Goal: Navigation & Orientation: Find specific page/section

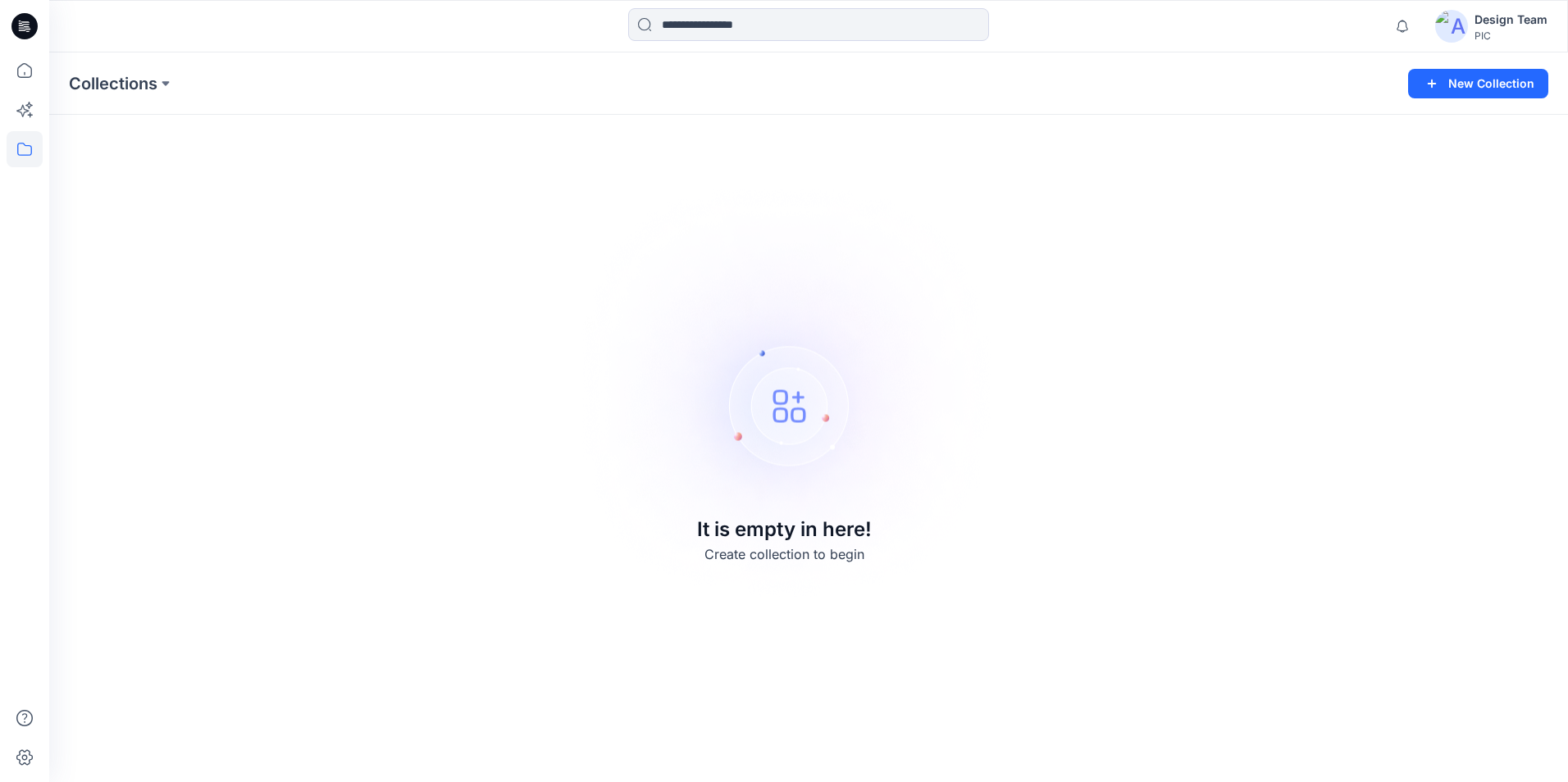
click at [1521, 21] on div "Design Team" at bounding box center [1511, 19] width 73 height 19
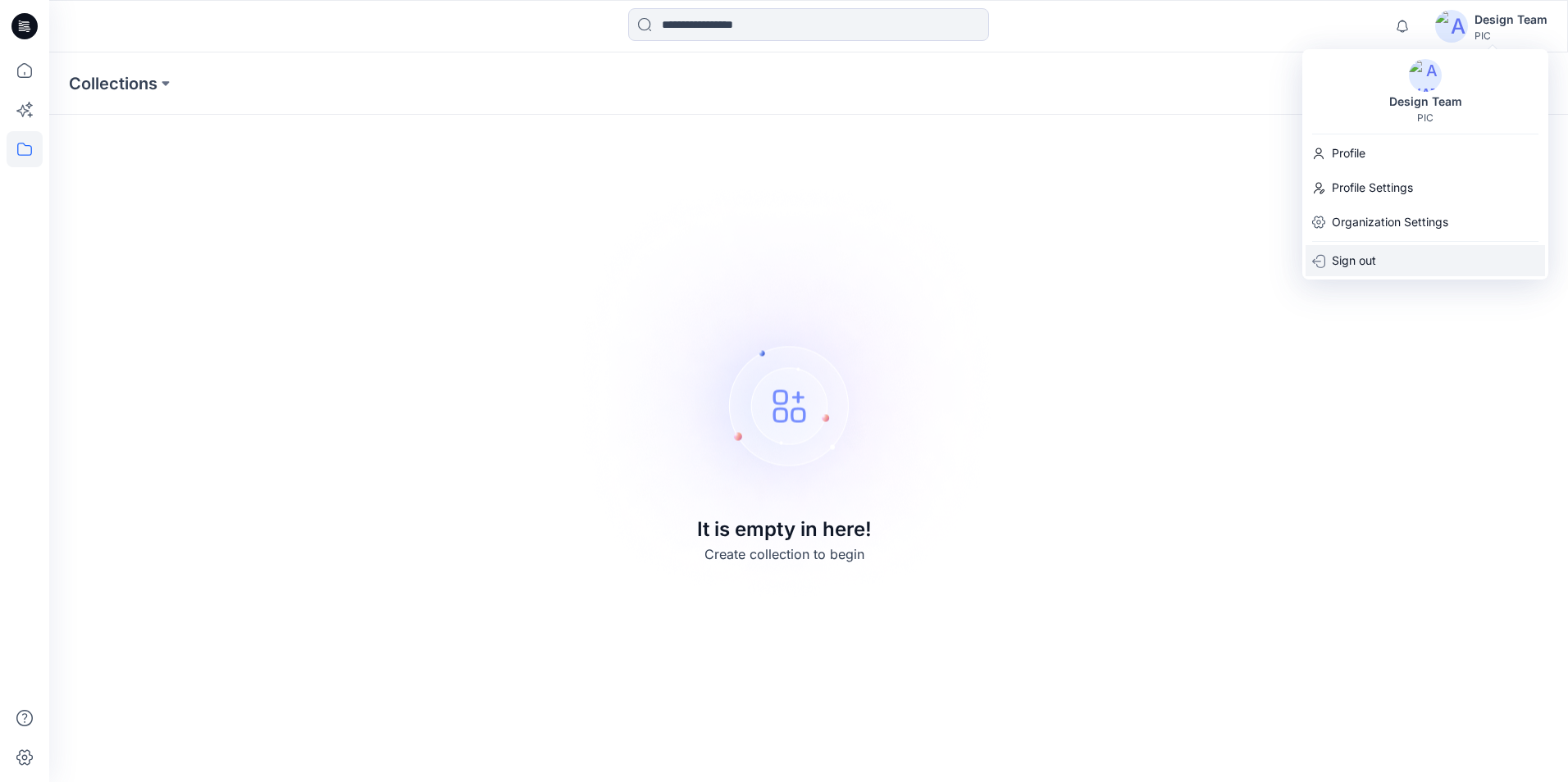
click at [1355, 254] on p "Sign out" at bounding box center [1354, 261] width 44 height 31
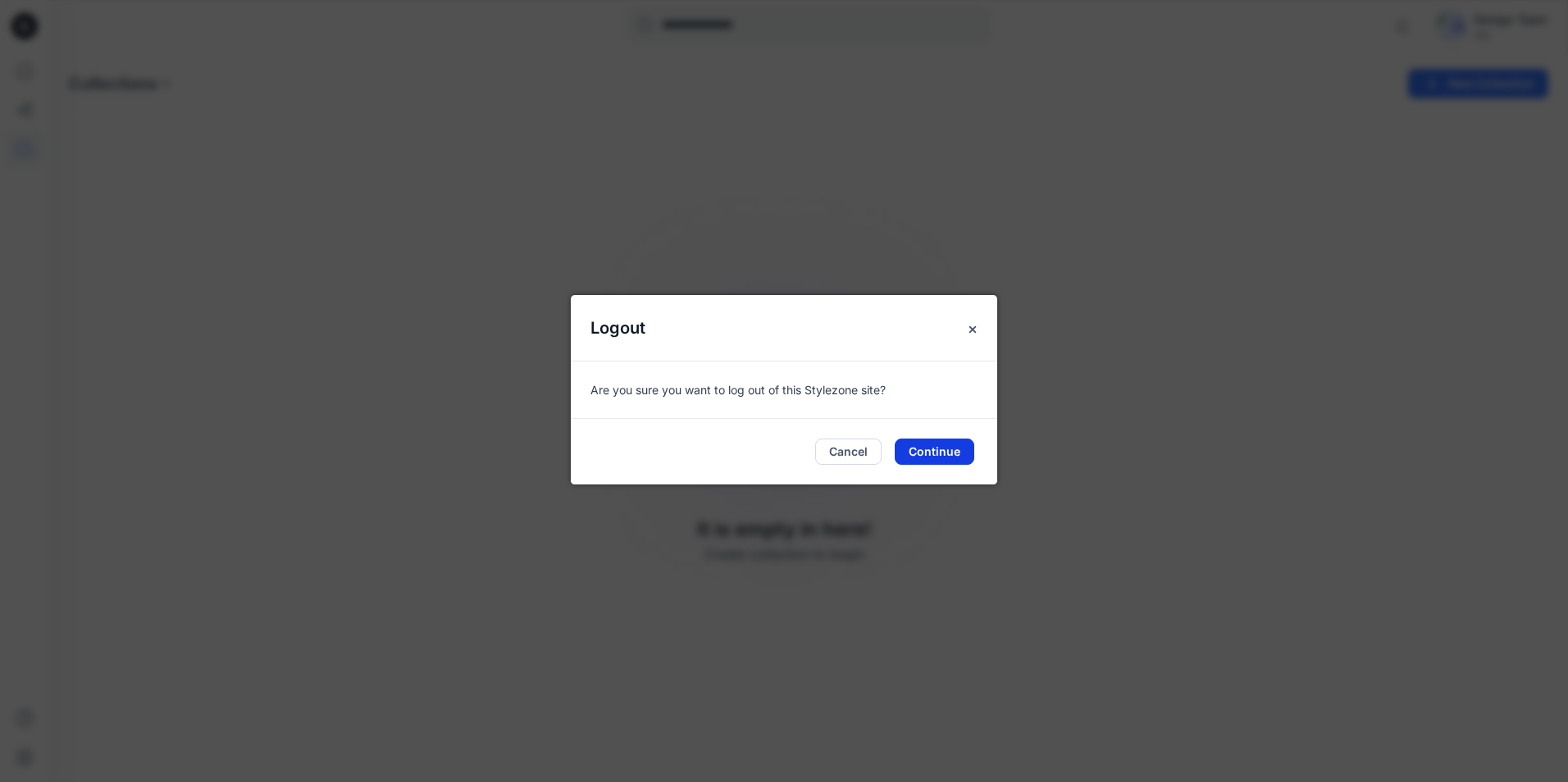
click at [914, 449] on button "Continue" at bounding box center [934, 452] width 80 height 26
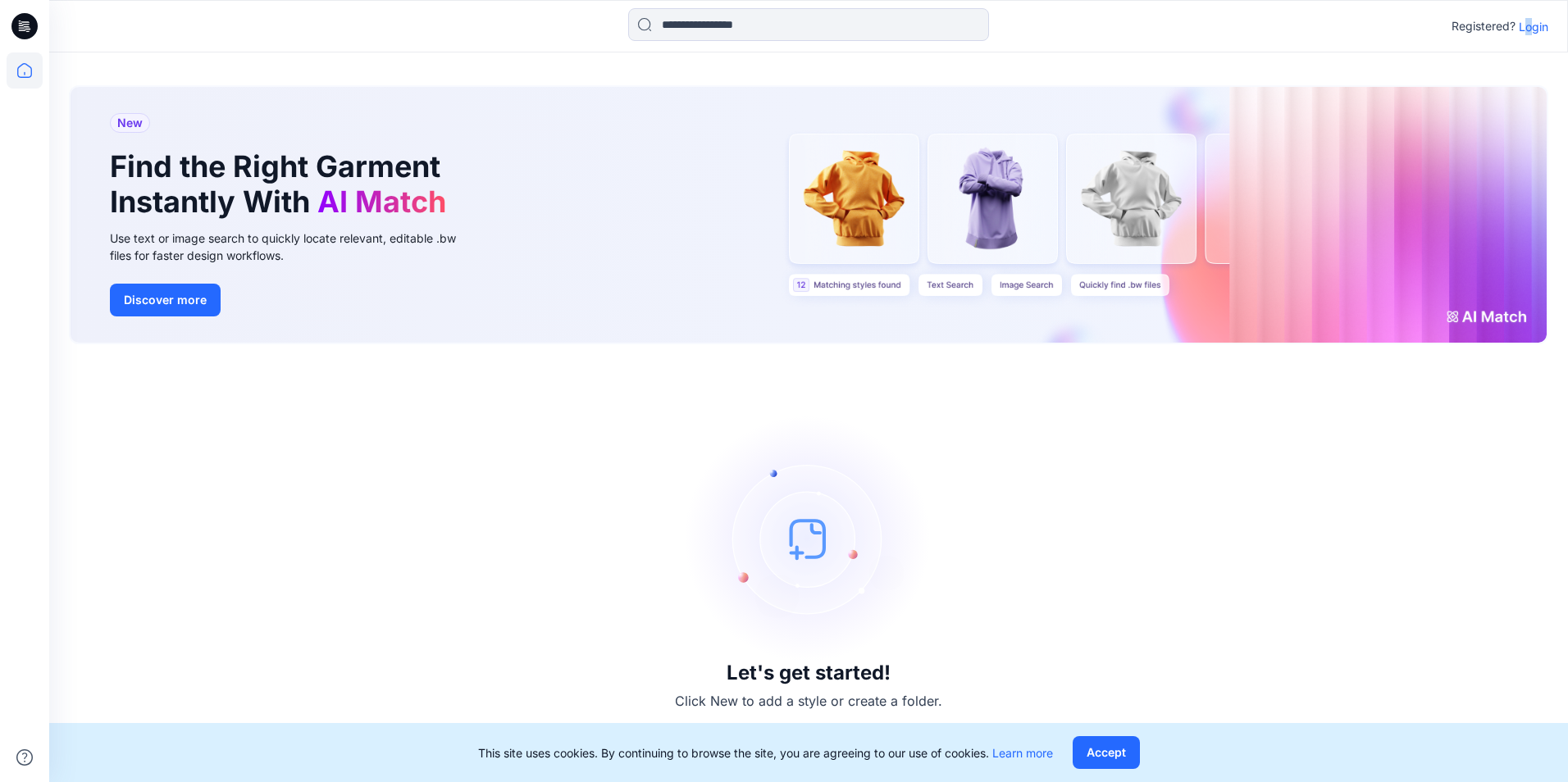
click at [1525, 23] on p "Login" at bounding box center [1533, 26] width 30 height 18
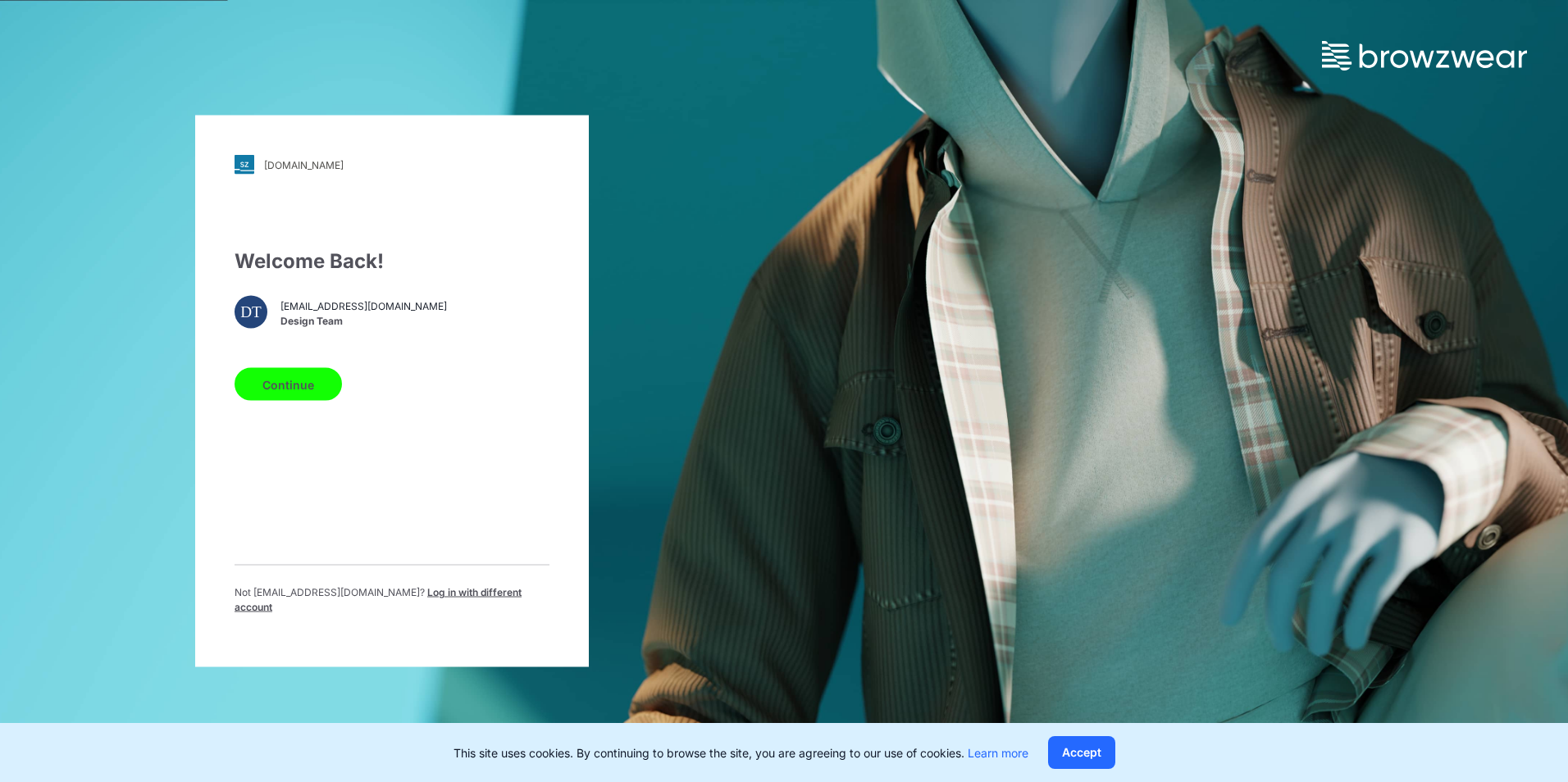
click at [303, 391] on button "Continue" at bounding box center [288, 384] width 107 height 32
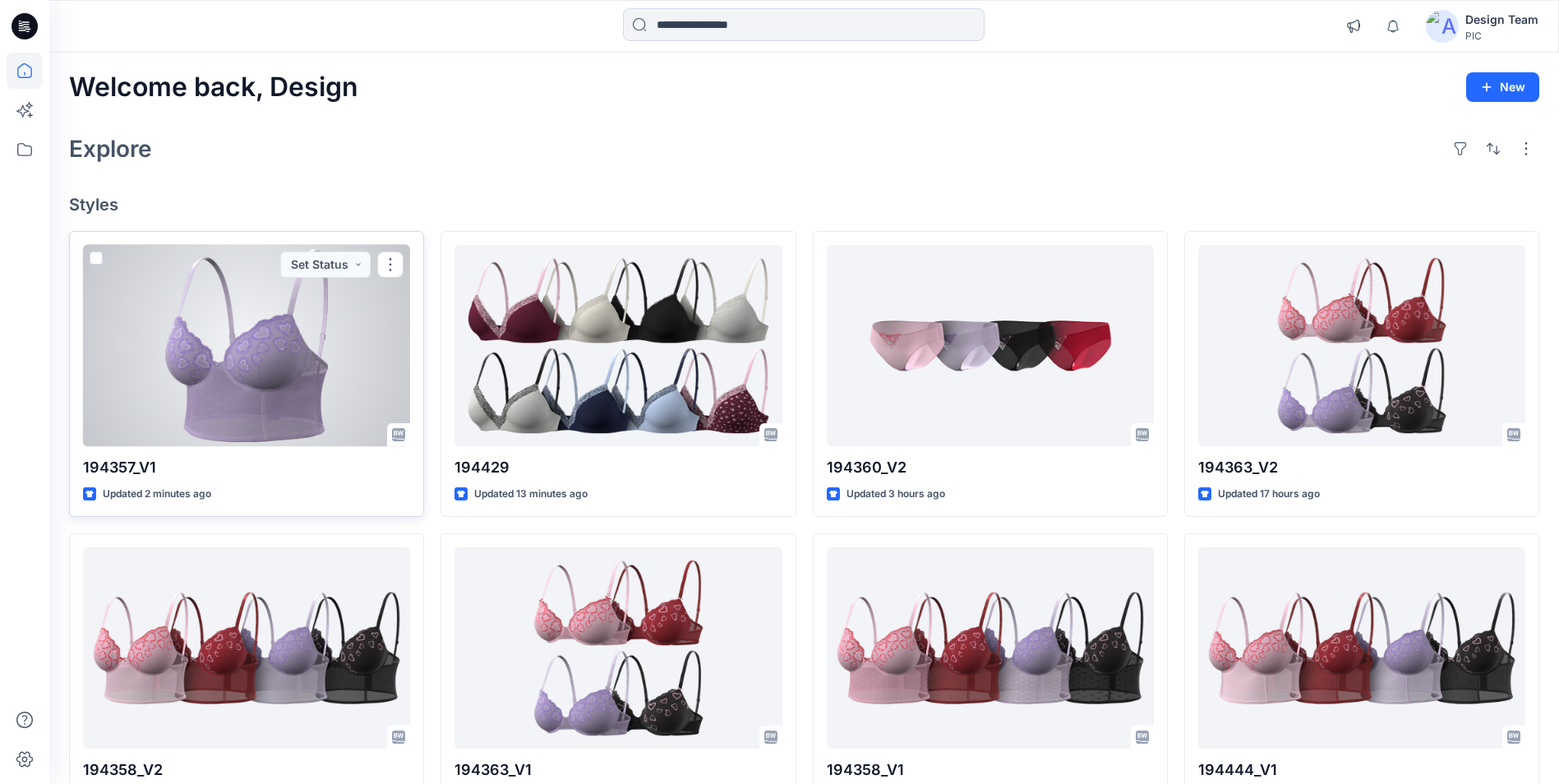
click at [361, 372] on div at bounding box center [246, 345] width 328 height 201
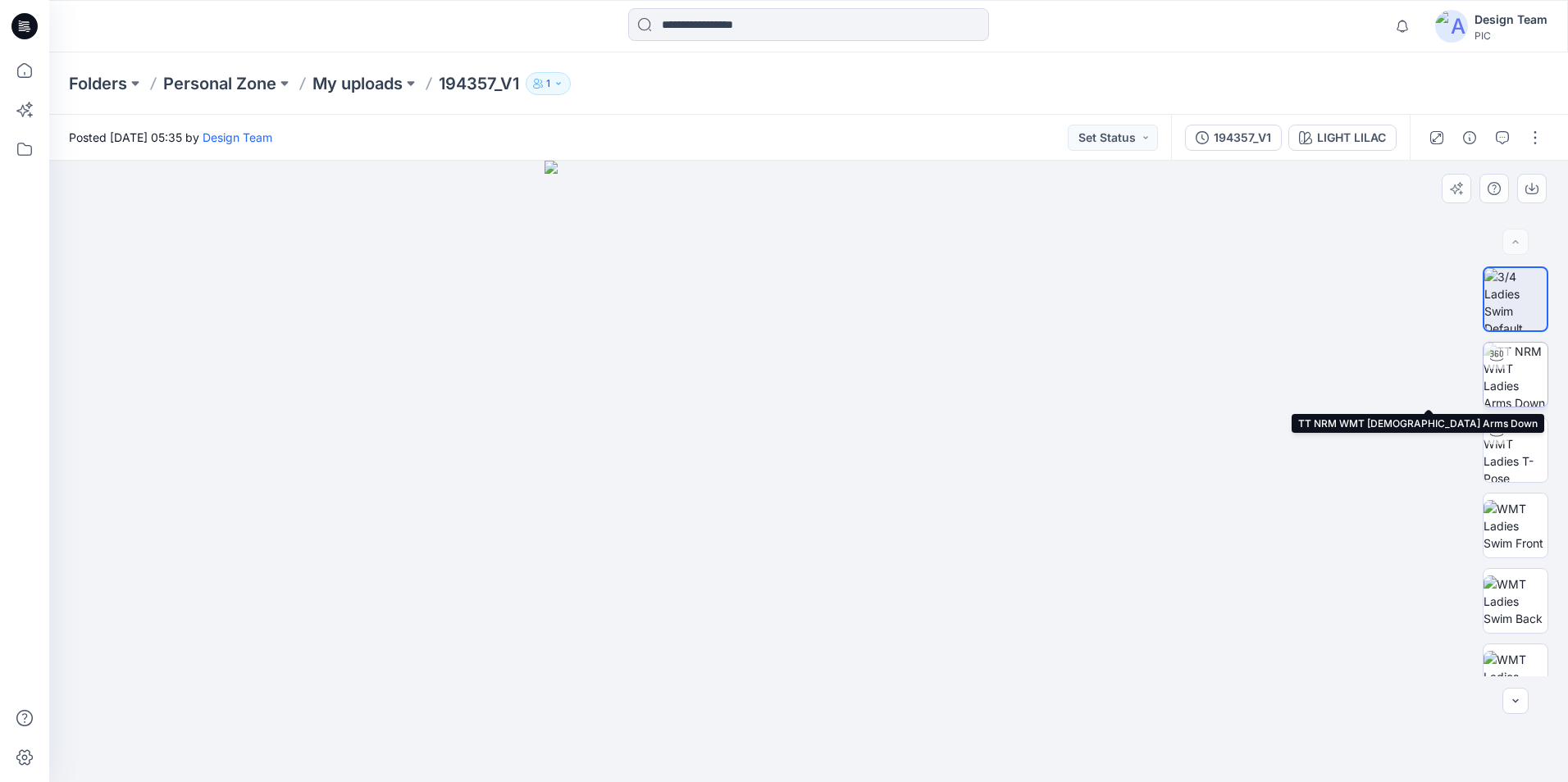
click at [1502, 381] on img at bounding box center [1514, 374] width 64 height 64
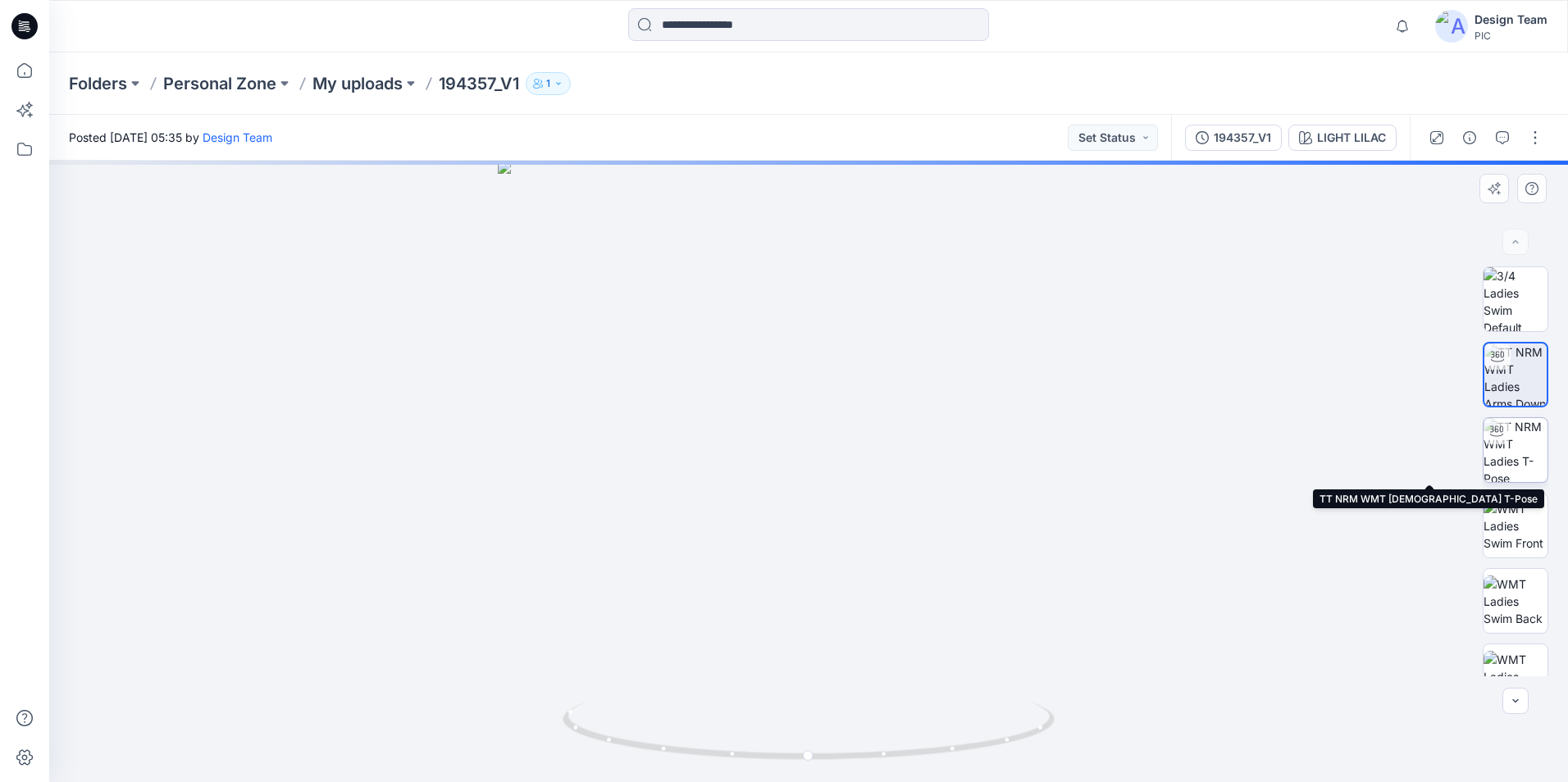
click at [1512, 447] on img at bounding box center [1514, 450] width 64 height 64
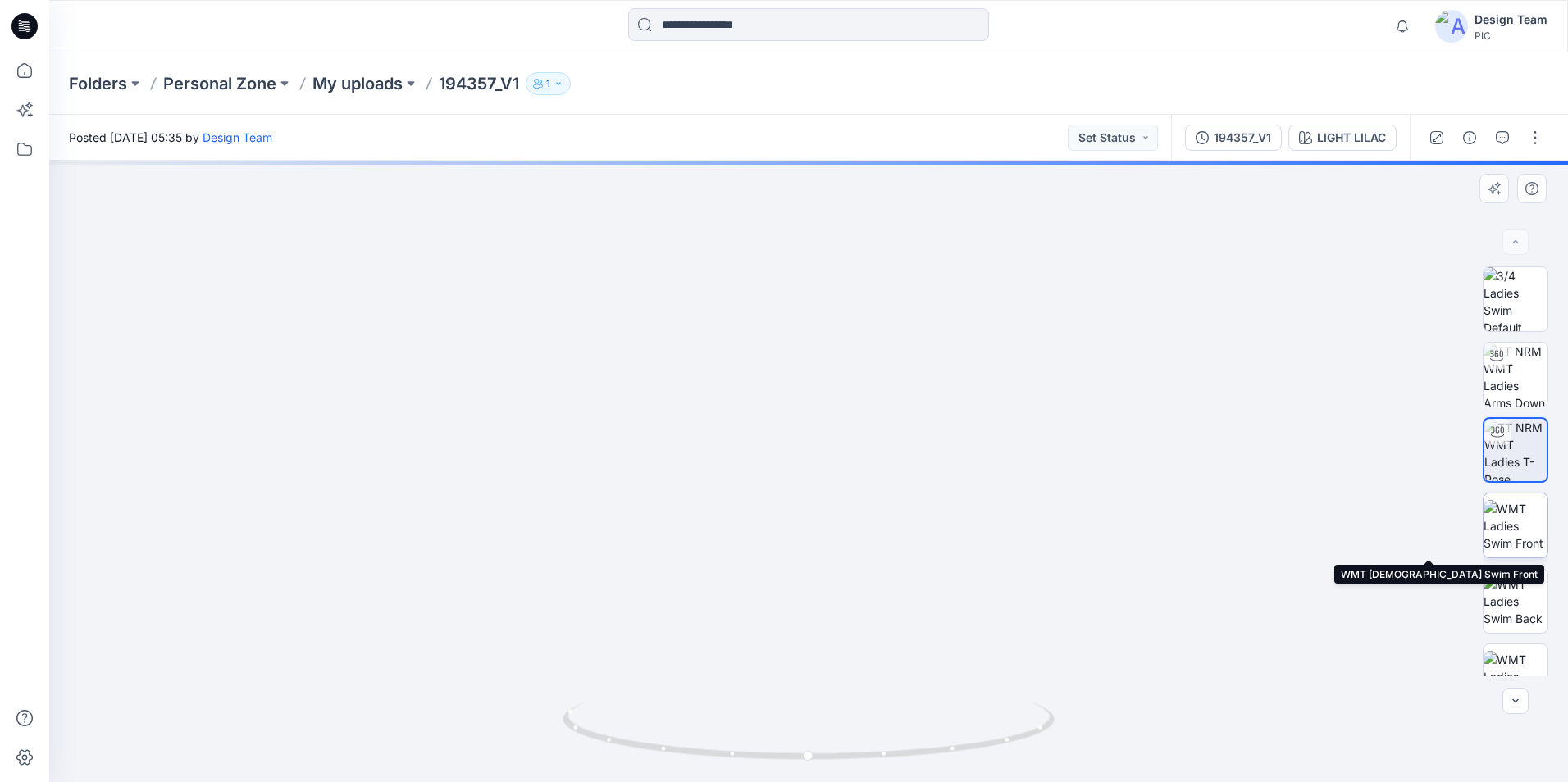
click at [1512, 531] on img at bounding box center [1514, 526] width 64 height 52
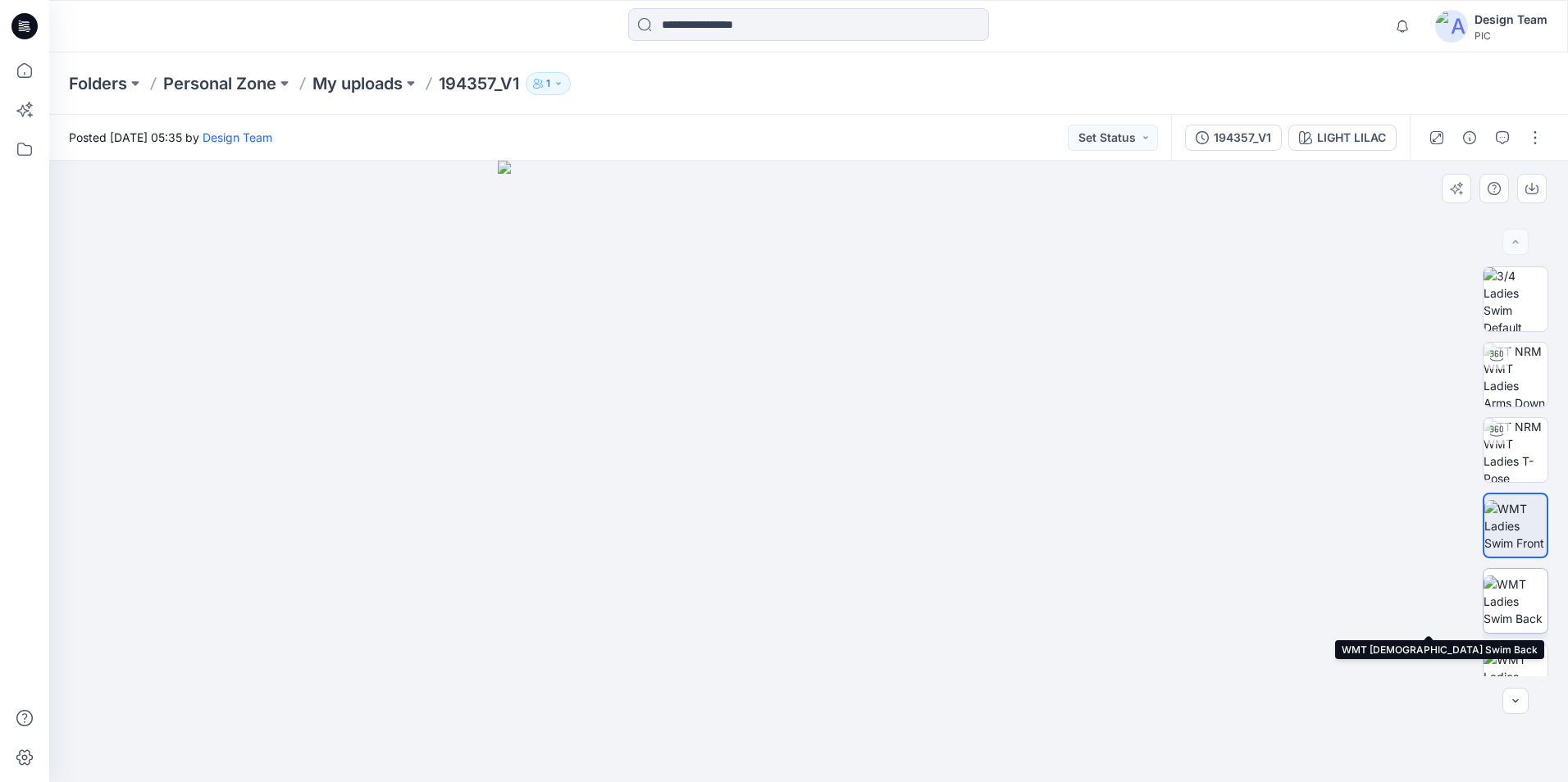
click at [1516, 586] on img at bounding box center [1514, 602] width 64 height 52
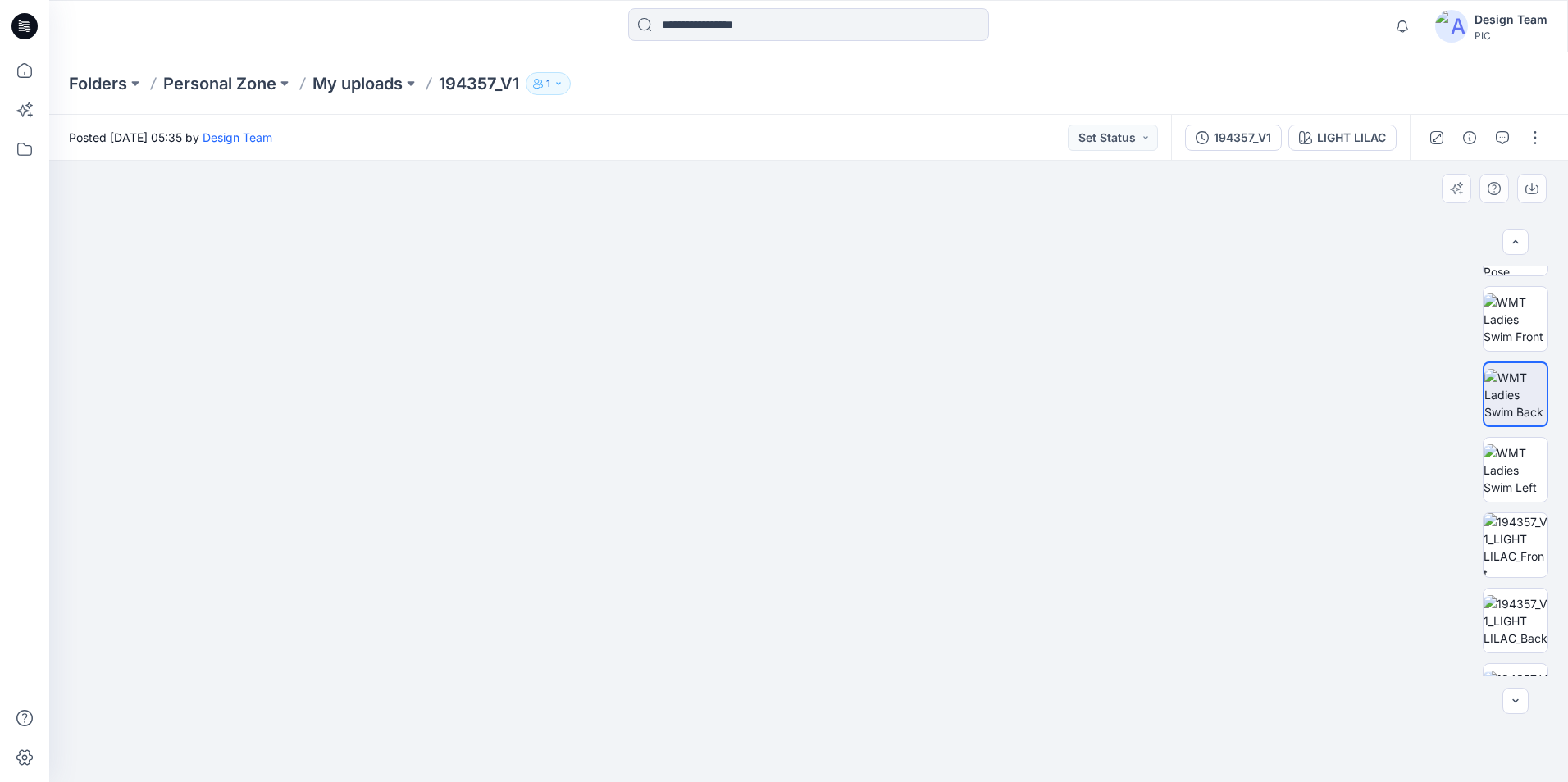
scroll to position [259, 0]
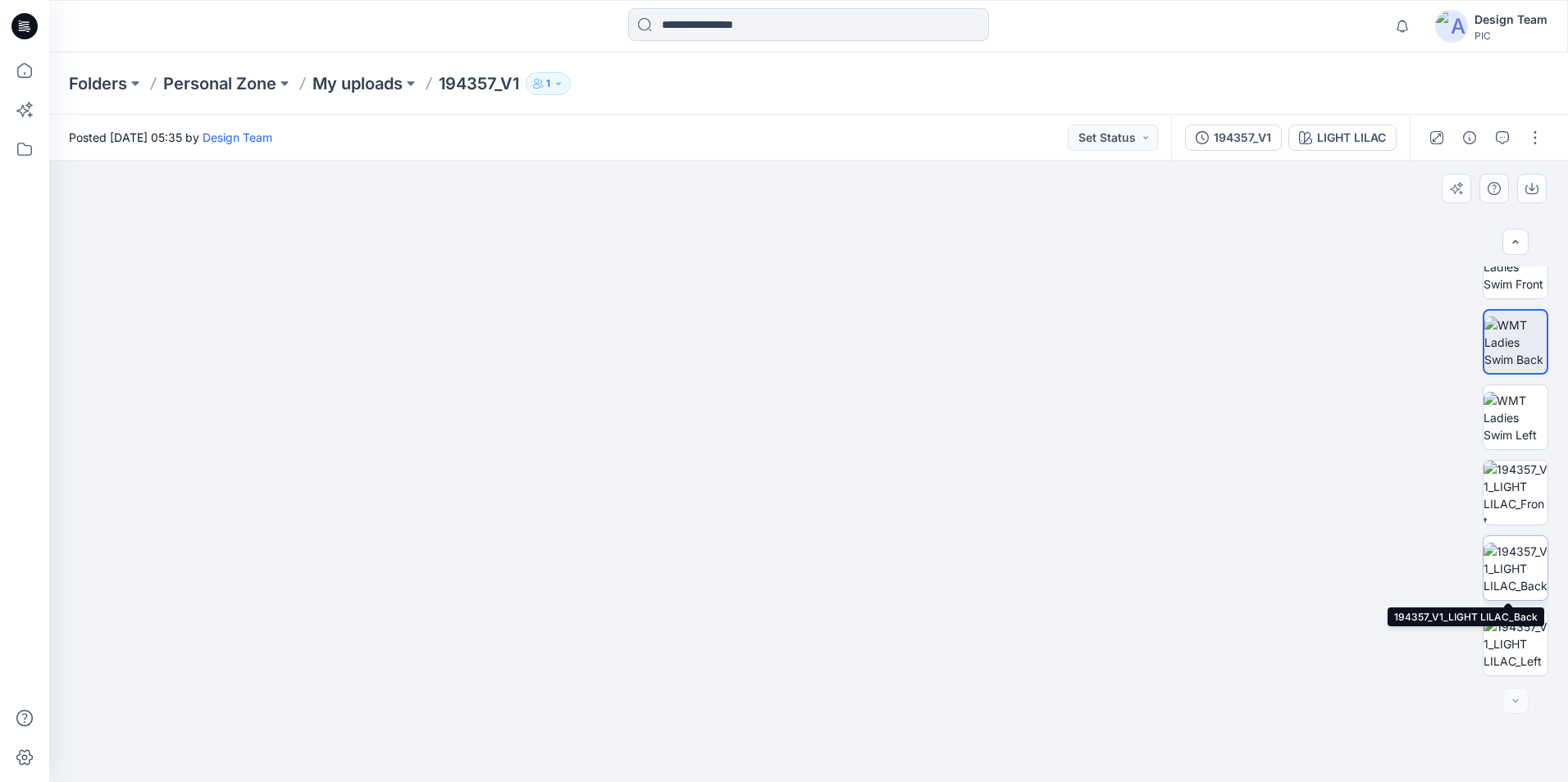
click at [1506, 581] on img at bounding box center [1514, 568] width 64 height 52
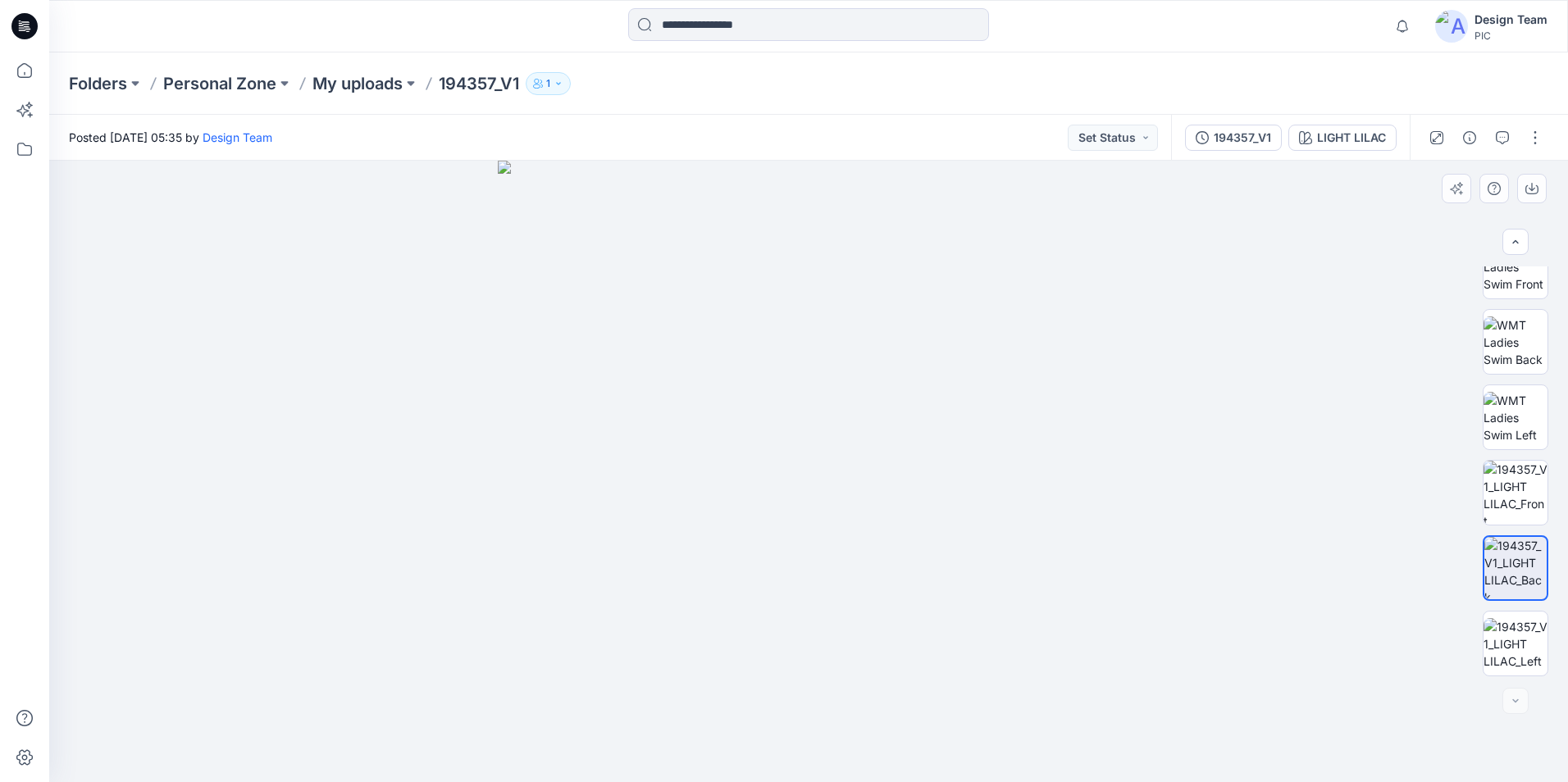
drag, startPoint x: 922, startPoint y: 681, endPoint x: 922, endPoint y: 586, distance: 95.0
click at [922, 586] on img at bounding box center [808, 471] width 621 height 621
click at [1504, 354] on img at bounding box center [1514, 342] width 64 height 52
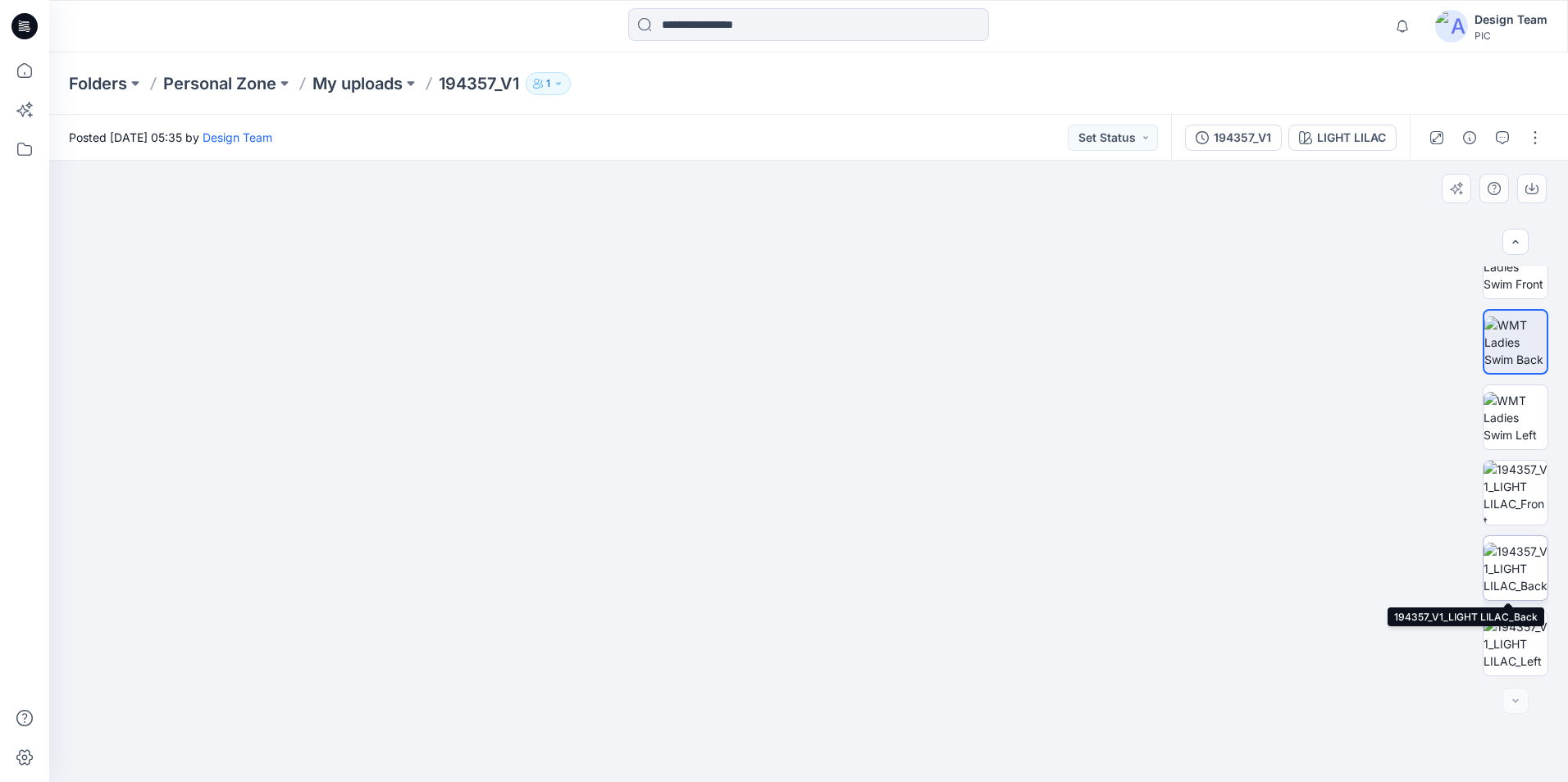
click at [1528, 579] on img at bounding box center [1514, 568] width 64 height 52
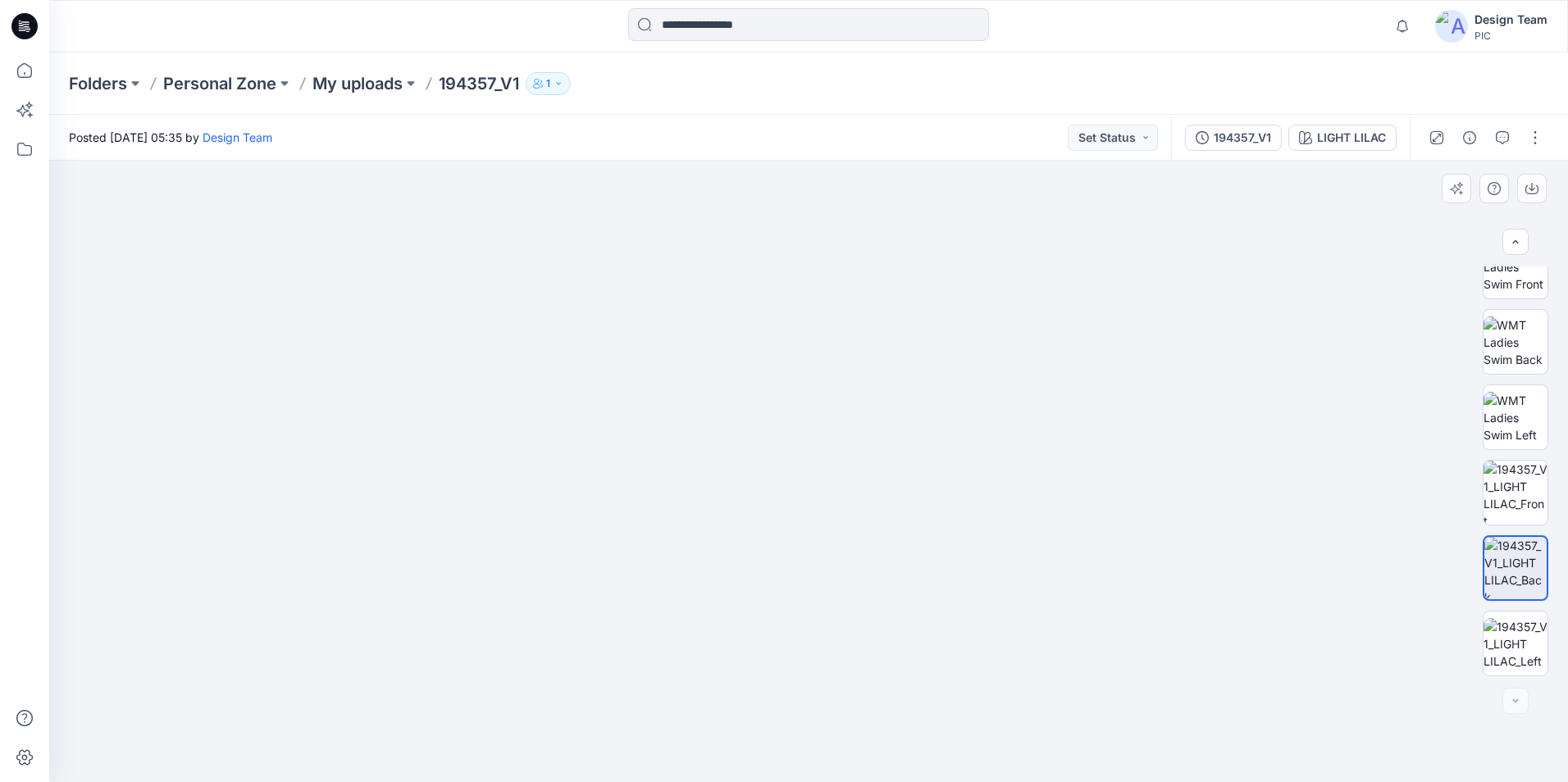
drag, startPoint x: 943, startPoint y: 676, endPoint x: 921, endPoint y: 280, distance: 396.6
drag, startPoint x: 910, startPoint y: 746, endPoint x: 845, endPoint y: 581, distance: 177.3
